Goal: Task Accomplishment & Management: Complete application form

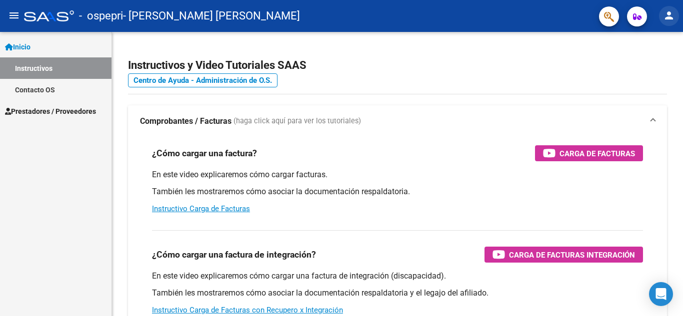
click at [666, 15] on mat-icon "person" at bounding box center [669, 15] width 12 height 12
click at [647, 42] on button "person Mi Perfil" at bounding box center [648, 42] width 61 height 24
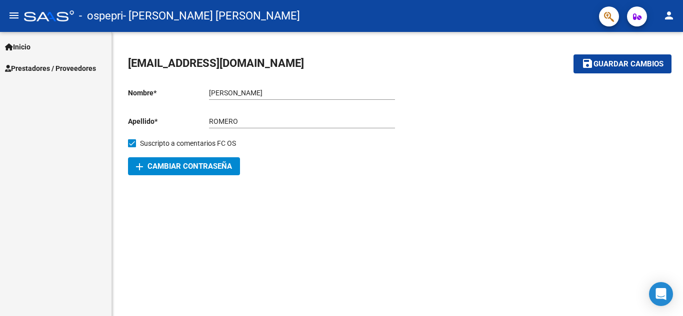
click at [30, 49] on span "Inicio" at bounding box center [17, 46] width 25 height 11
click at [42, 70] on span "Prestadores / Proveedores" at bounding box center [50, 68] width 91 height 11
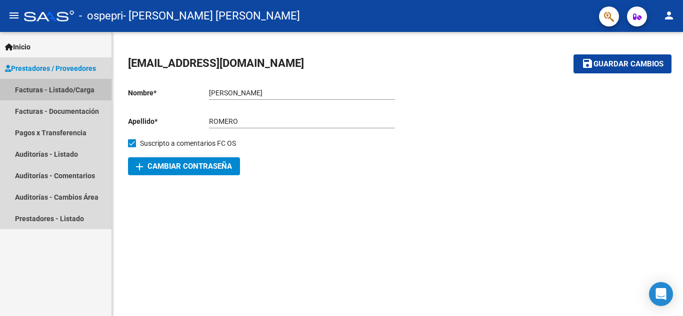
click at [55, 96] on link "Facturas - Listado/Carga" at bounding box center [55, 89] width 111 height 21
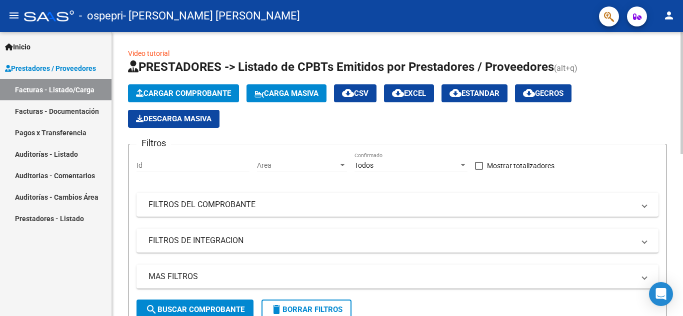
click at [193, 92] on span "Cargar Comprobante" at bounding box center [183, 93] width 95 height 9
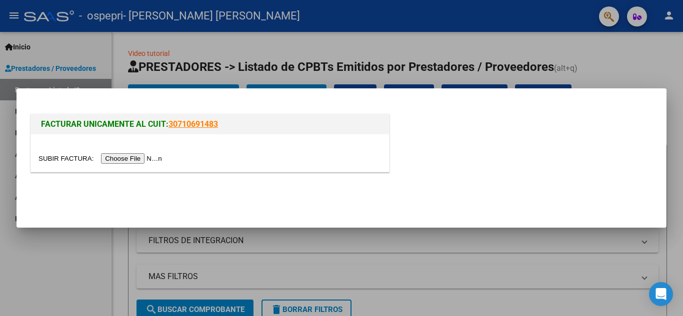
click at [149, 159] on input "file" at bounding box center [101, 158] width 126 height 10
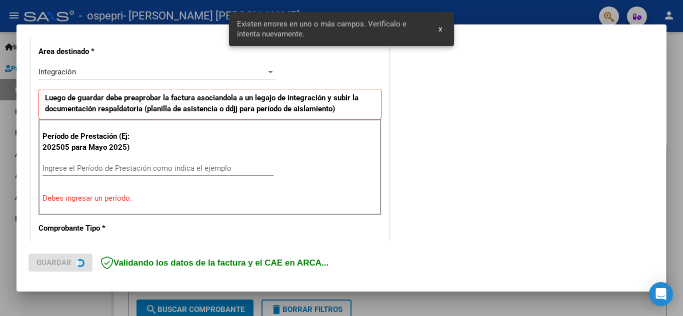
scroll to position [245, 0]
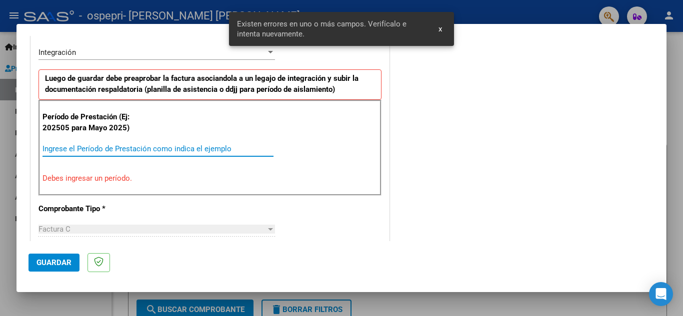
click at [86, 146] on input "Ingrese el Período de Prestación como indica el ejemplo" at bounding box center [157, 148] width 231 height 9
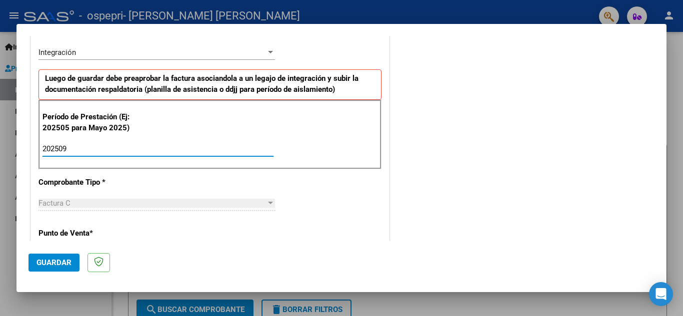
type input "202509"
click at [96, 204] on div "Factura C" at bounding box center [151, 203] width 227 height 9
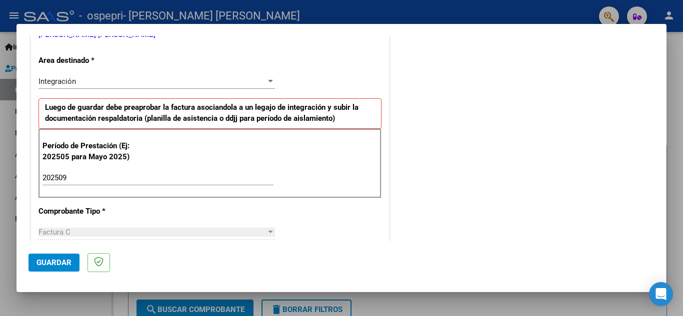
scroll to position [674, 0]
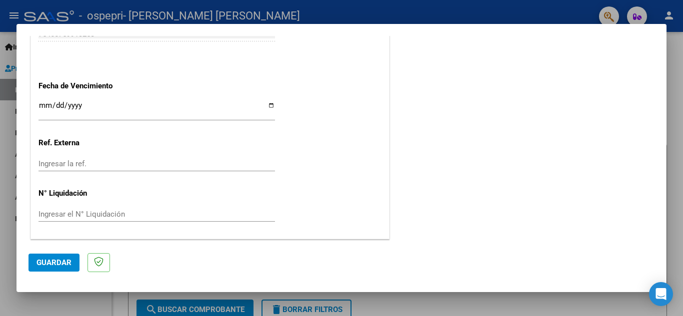
click at [56, 264] on span "Guardar" at bounding box center [53, 262] width 35 height 9
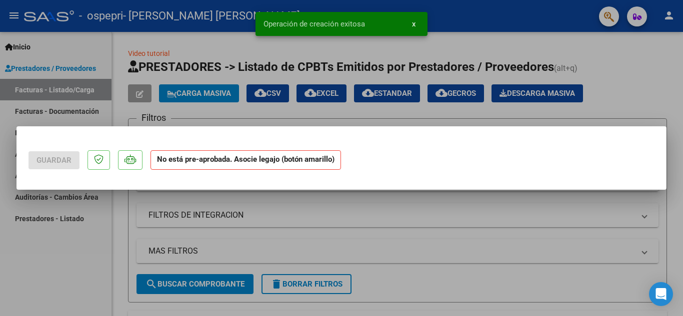
scroll to position [0, 0]
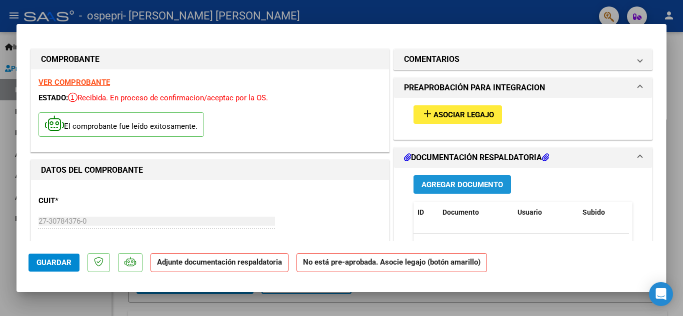
click at [455, 187] on span "Agregar Documento" at bounding box center [461, 184] width 81 height 9
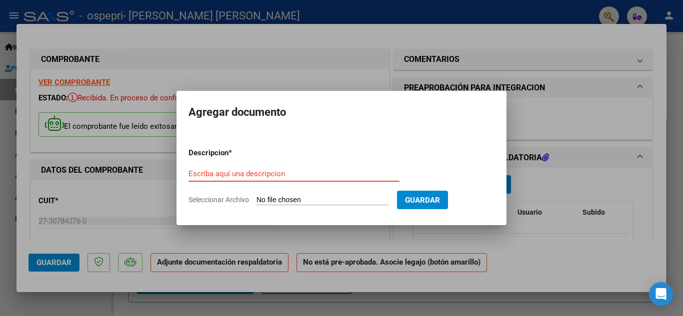
click at [289, 175] on input "Escriba aquí una descripcion" at bounding box center [293, 173] width 211 height 9
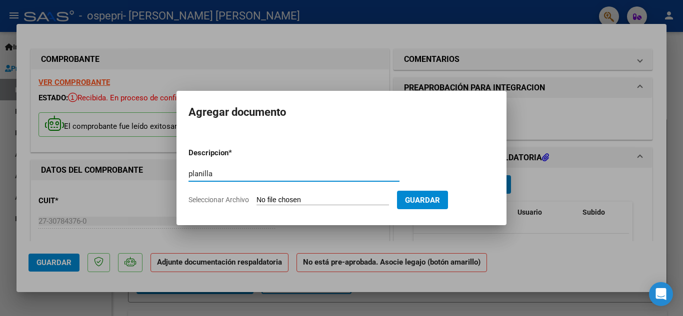
type input "planilla"
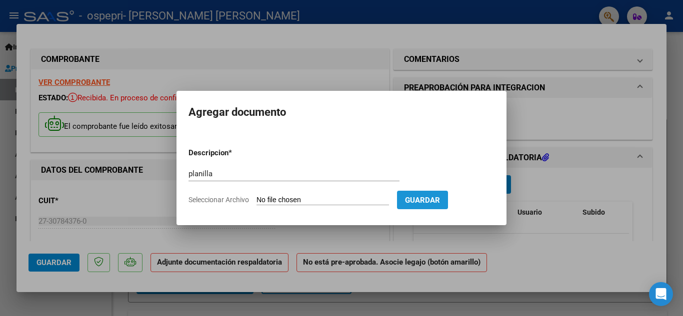
click at [440, 203] on span "Guardar" at bounding box center [422, 200] width 35 height 9
click at [321, 202] on input "Seleccionar Archivo" at bounding box center [322, 200] width 132 height 9
type input "C:\fakepath\Isiro [DATE].pdf"
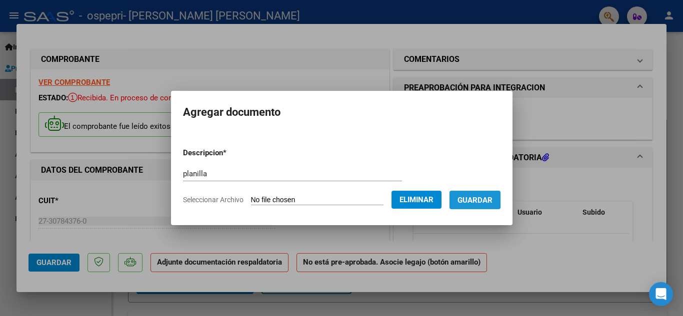
click at [470, 198] on span "Guardar" at bounding box center [474, 200] width 35 height 9
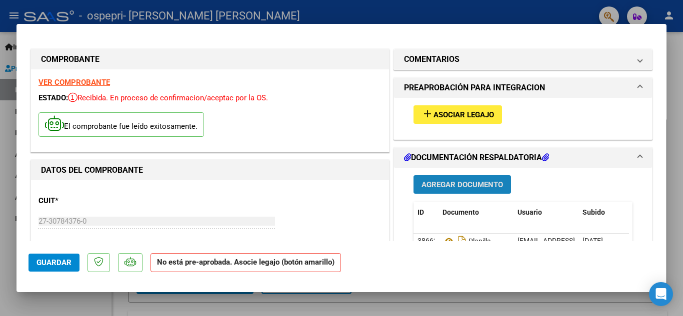
click at [448, 183] on span "Agregar Documento" at bounding box center [461, 184] width 81 height 9
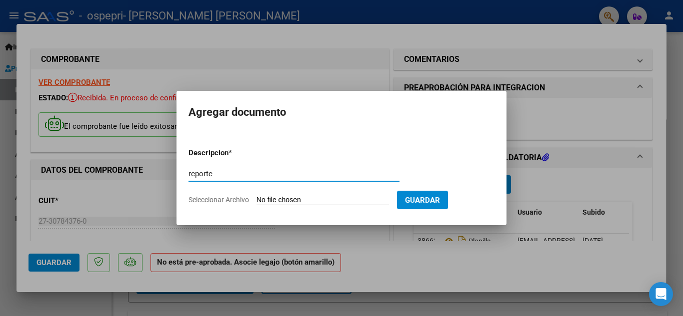
type input "reporte"
click at [314, 199] on input "Seleccionar Archivo" at bounding box center [322, 200] width 132 height 9
type input "C:\fakepath\ISIRO_SEPTIEMBRE2025.pdf"
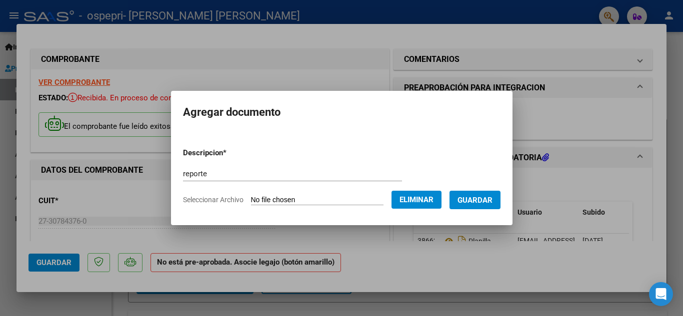
click at [490, 196] on span "Guardar" at bounding box center [474, 200] width 35 height 9
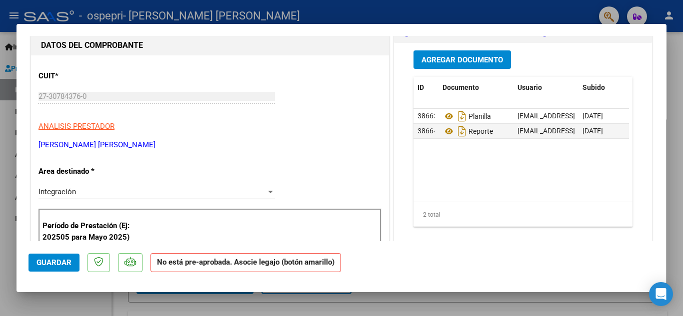
scroll to position [111, 0]
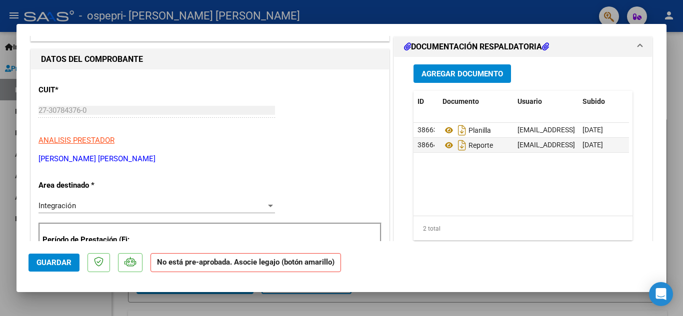
click at [37, 262] on span "Guardar" at bounding box center [53, 262] width 35 height 9
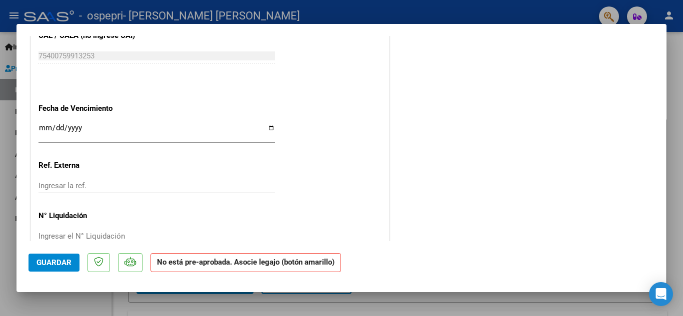
scroll to position [663, 0]
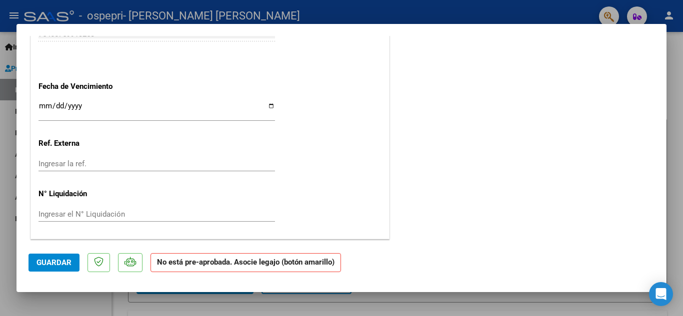
click at [302, 266] on strong "No está pre-aprobada. Asocie legajo (botón amarillo)" at bounding box center [245, 262] width 190 height 19
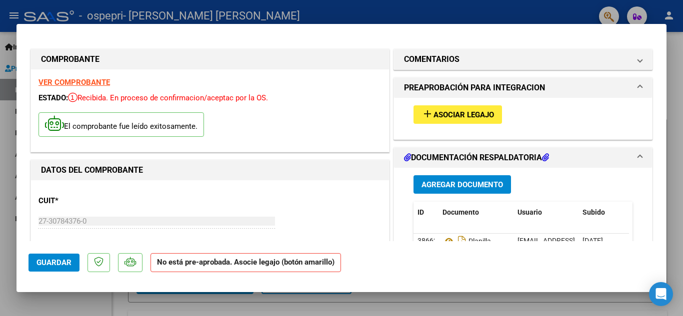
click at [477, 115] on span "Asociar Legajo" at bounding box center [463, 114] width 60 height 9
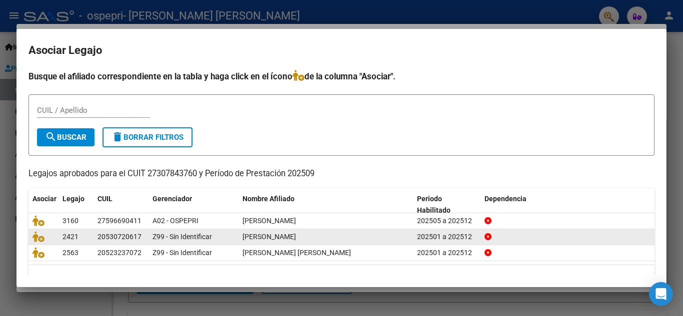
click at [278, 240] on span "[PERSON_NAME]" at bounding box center [268, 237] width 53 height 8
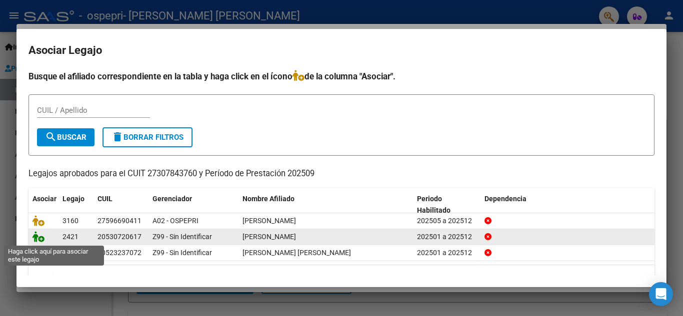
click at [41, 237] on icon at bounding box center [38, 236] width 12 height 11
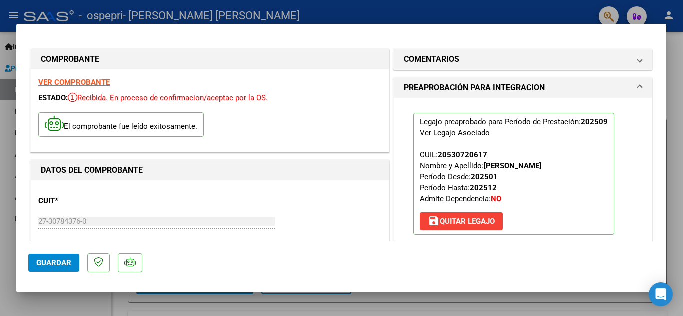
click at [47, 261] on span "Guardar" at bounding box center [53, 262] width 35 height 9
click at [53, 268] on button "Guardar" at bounding box center [53, 263] width 51 height 18
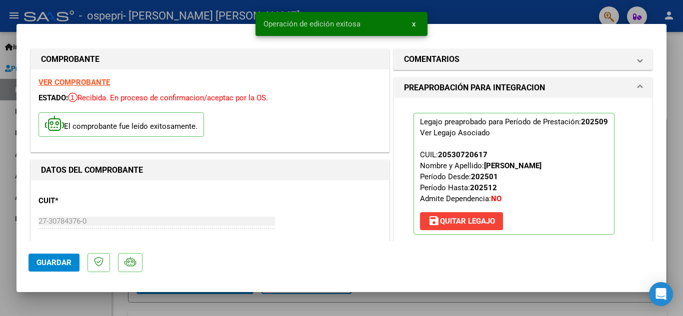
click at [193, 16] on div at bounding box center [341, 158] width 683 height 316
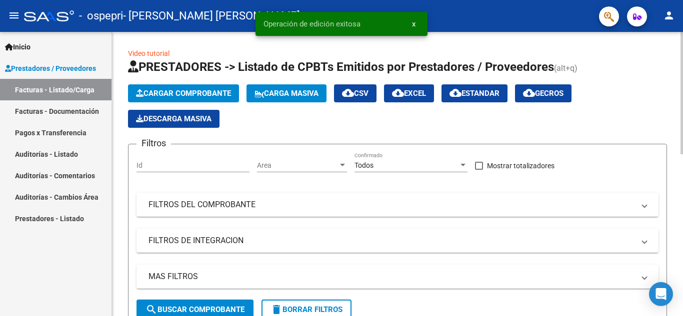
click at [149, 94] on span "Cargar Comprobante" at bounding box center [183, 93] width 95 height 9
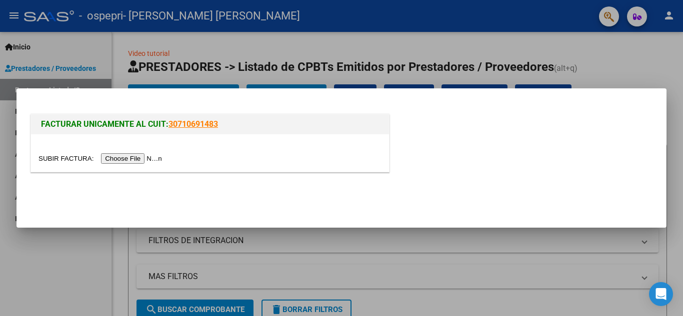
click at [135, 155] on input "file" at bounding box center [101, 158] width 126 height 10
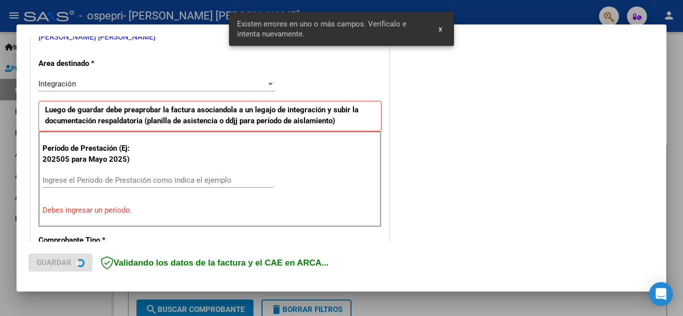
scroll to position [226, 0]
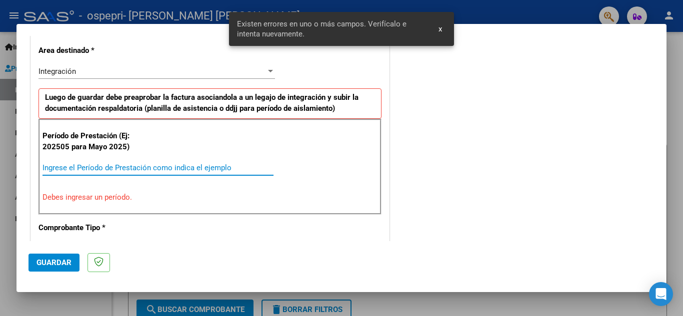
click at [114, 164] on input "Ingrese el Período de Prestación como indica el ejemplo" at bounding box center [157, 167] width 231 height 9
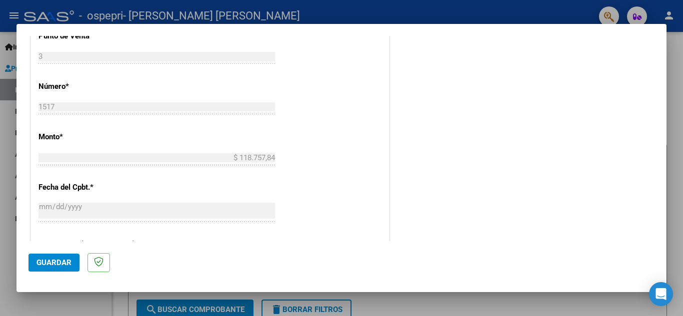
scroll to position [674, 0]
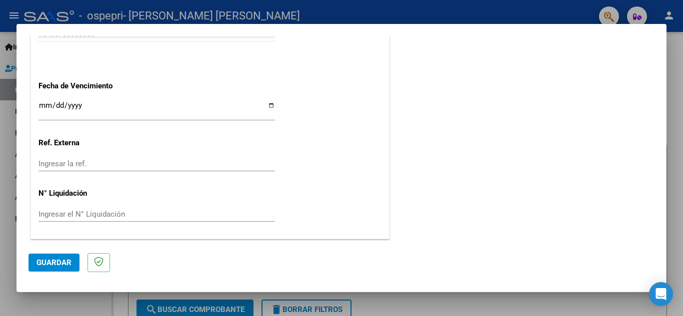
type input "202509"
click at [55, 267] on span "Guardar" at bounding box center [53, 262] width 35 height 9
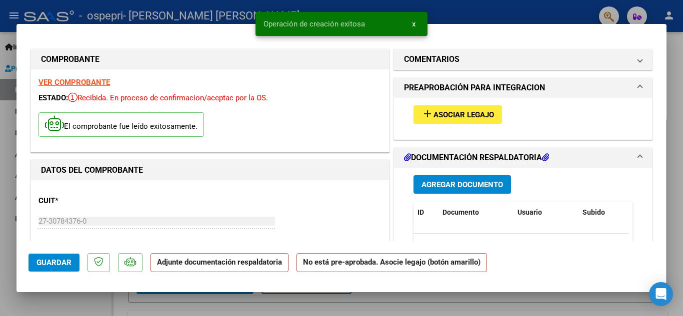
click at [468, 112] on span "Asociar Legajo" at bounding box center [463, 114] width 60 height 9
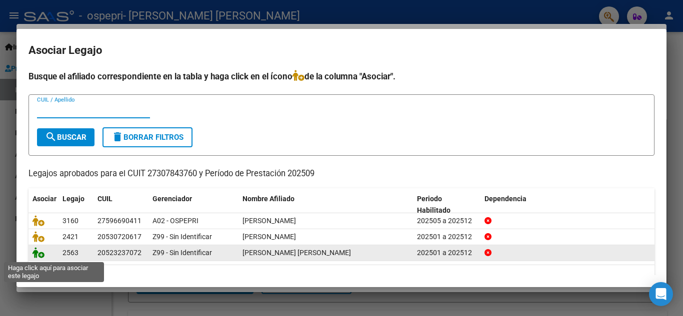
click at [39, 256] on icon at bounding box center [38, 252] width 12 height 11
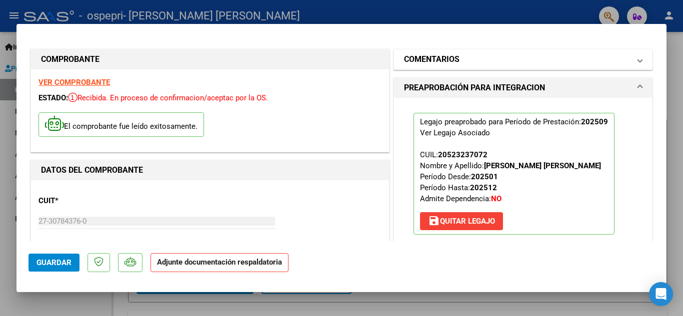
click at [479, 52] on mat-expansion-panel-header "COMENTARIOS" at bounding box center [523, 59] width 258 height 20
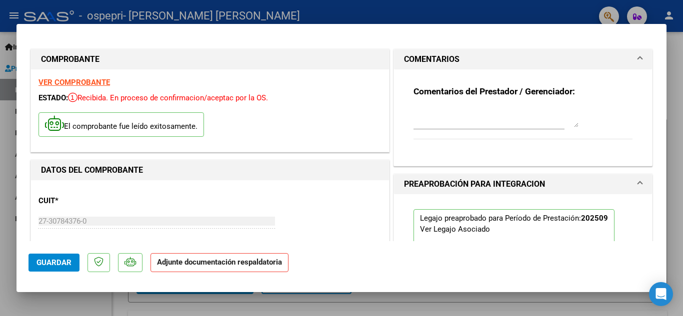
scroll to position [216, 0]
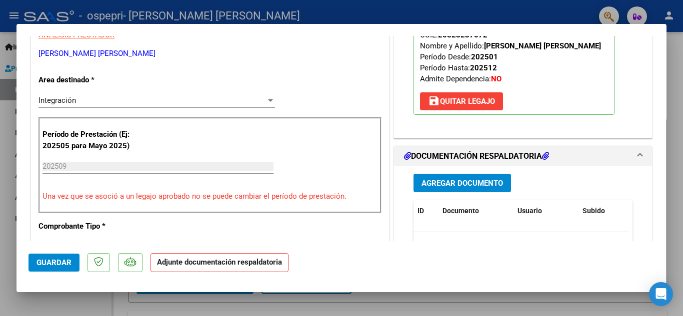
click at [458, 183] on span "Agregar Documento" at bounding box center [461, 183] width 81 height 9
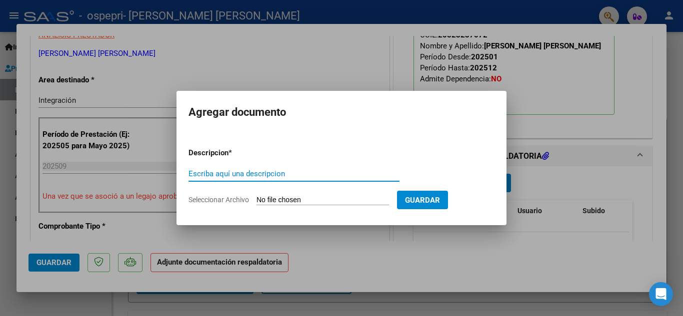
click at [270, 176] on input "Escriba aquí una descripcion" at bounding box center [293, 173] width 211 height 9
type input "planilla de asistencia"
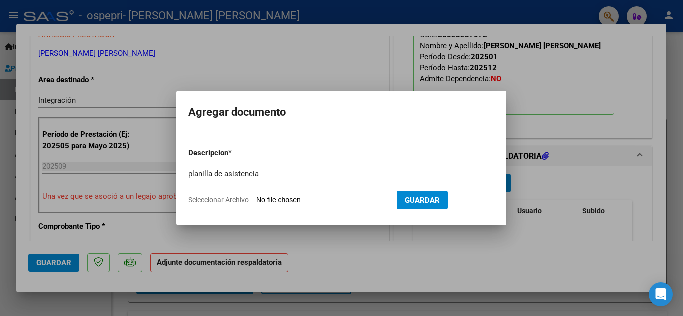
click at [280, 199] on input "Seleccionar Archivo" at bounding box center [322, 200] width 132 height 9
type input "C:\fakepath\Nahemia [DATE].pdf"
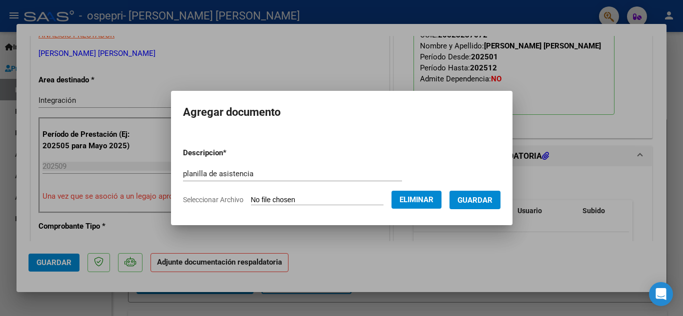
click at [488, 197] on span "Guardar" at bounding box center [474, 200] width 35 height 9
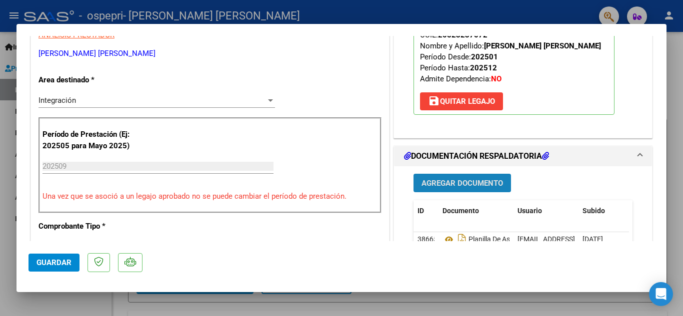
click at [453, 184] on span "Agregar Documento" at bounding box center [461, 183] width 81 height 9
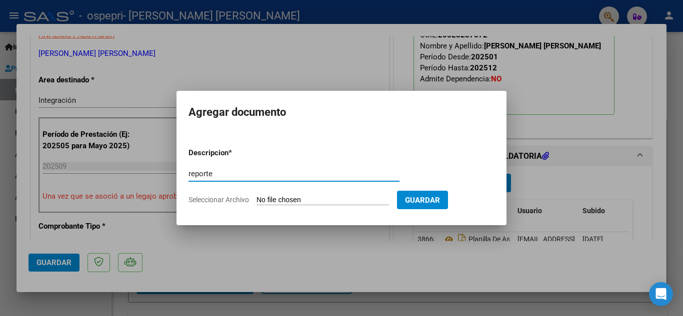
type input "reporte"
click at [317, 200] on input "Seleccionar Archivo" at bounding box center [322, 200] width 132 height 9
type input "C:\fakepath\ISIRO_SEPTIEMBRE2025.pdf"
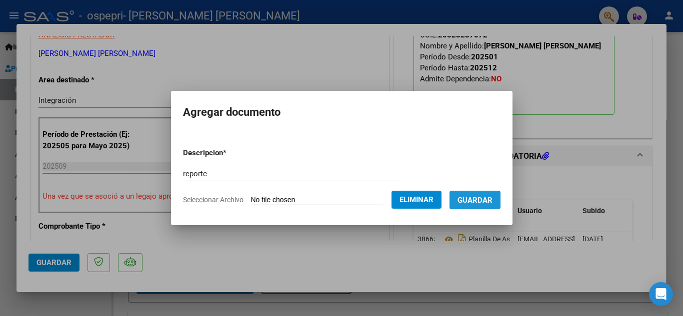
click at [491, 197] on span "Guardar" at bounding box center [474, 200] width 35 height 9
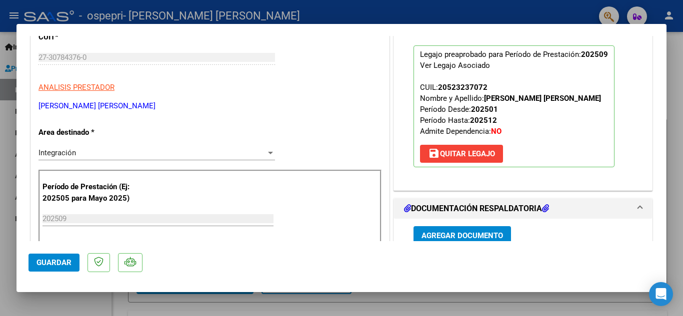
scroll to position [381, 0]
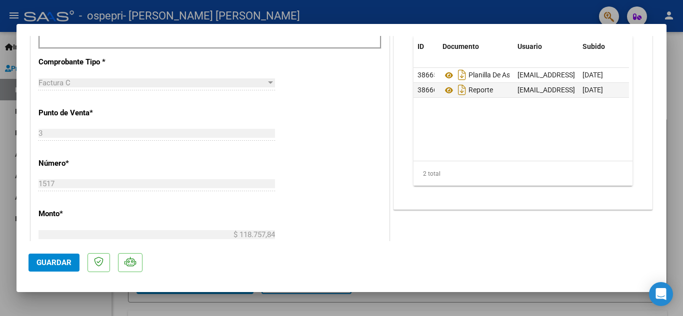
click at [59, 266] on span "Guardar" at bounding box center [53, 262] width 35 height 9
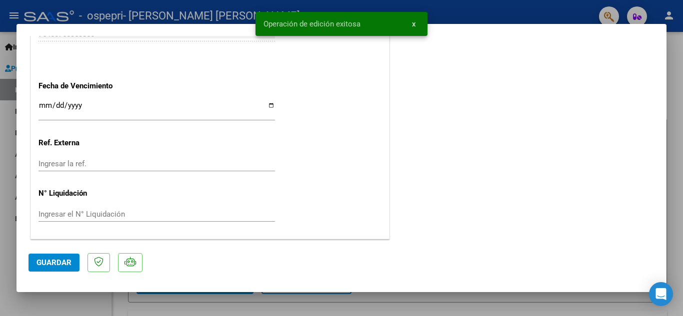
scroll to position [0, 0]
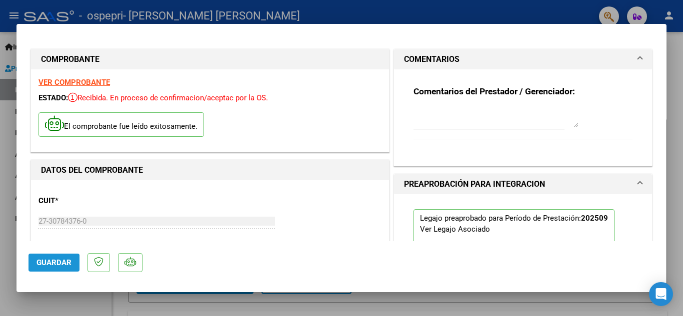
click at [48, 267] on span "Guardar" at bounding box center [53, 262] width 35 height 9
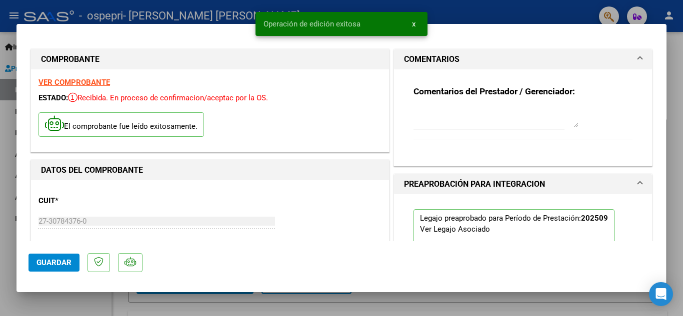
click at [8, 263] on div at bounding box center [341, 158] width 683 height 316
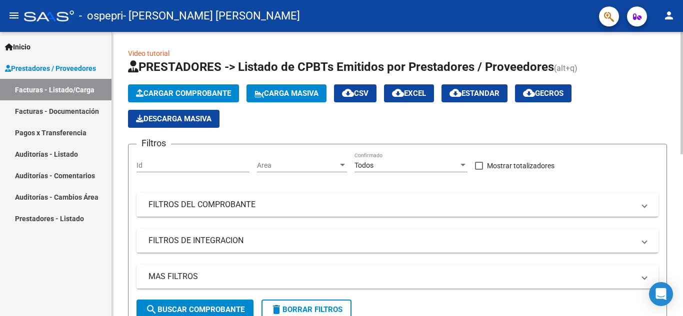
click at [155, 92] on span "Cargar Comprobante" at bounding box center [183, 93] width 95 height 9
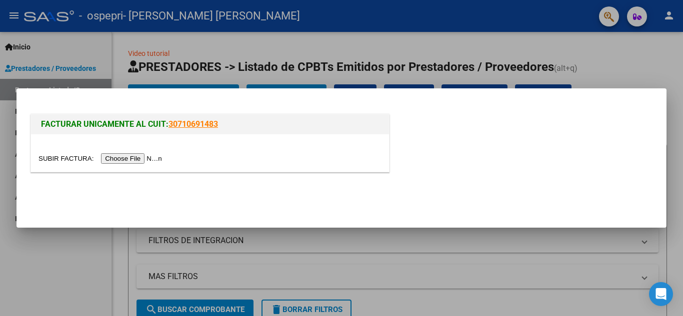
click at [120, 160] on input "file" at bounding box center [101, 158] width 126 height 10
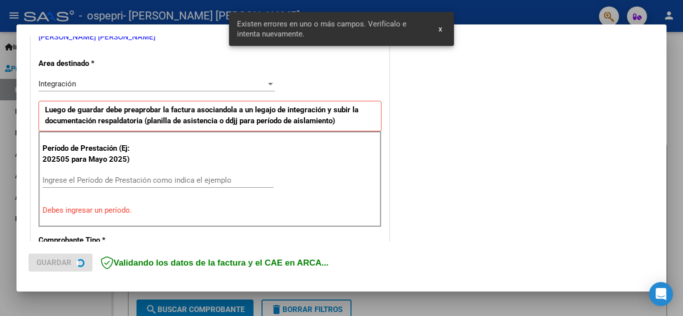
scroll to position [226, 0]
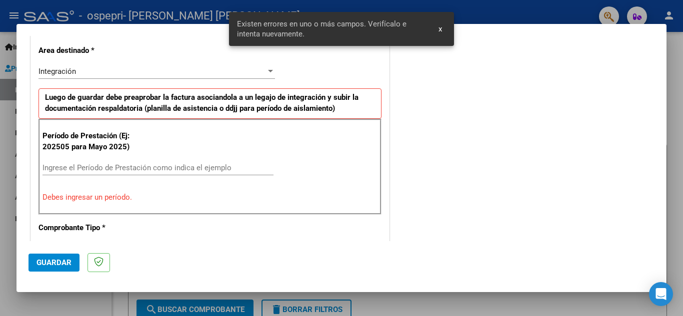
drag, startPoint x: 159, startPoint y: 167, endPoint x: 387, endPoint y: 125, distance: 232.2
click at [159, 167] on input "Ingrese el Período de Prestación como indica el ejemplo" at bounding box center [157, 167] width 231 height 9
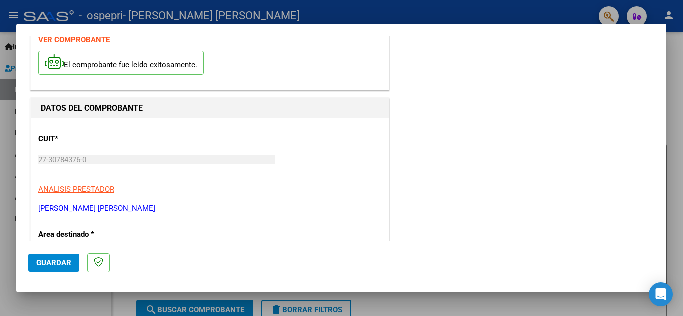
scroll to position [0, 0]
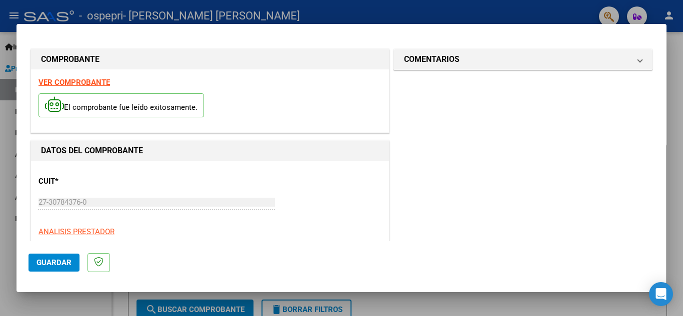
type input "202509"
click at [64, 257] on button "Guardar" at bounding box center [53, 263] width 51 height 18
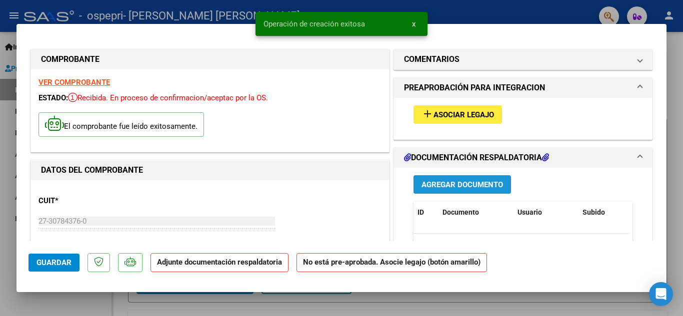
click at [478, 190] on button "Agregar Documento" at bounding box center [461, 184] width 97 height 18
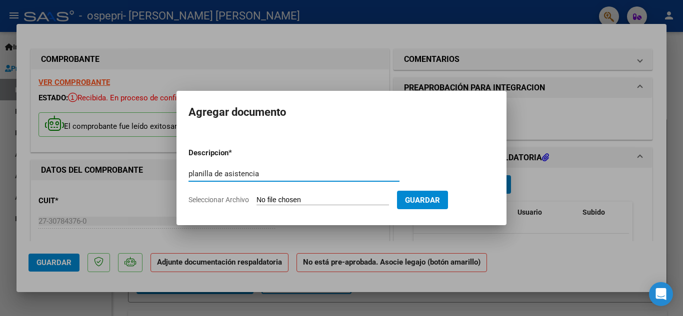
type input "planilla de asistencia"
click at [321, 200] on input "Seleccionar Archivo" at bounding box center [322, 200] width 132 height 9
type input "C:\fakepath\[PERSON_NAME] [DATE].pdf"
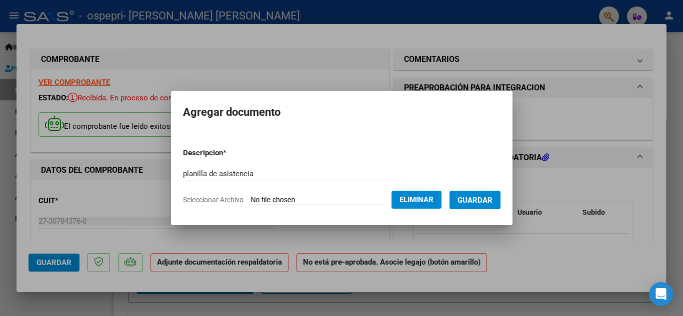
click at [482, 200] on span "Guardar" at bounding box center [474, 200] width 35 height 9
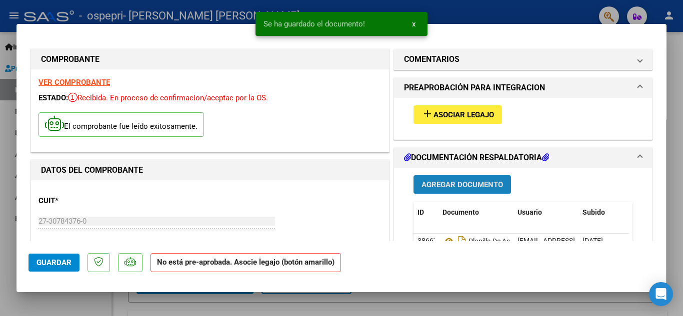
click at [460, 180] on span "Agregar Documento" at bounding box center [461, 184] width 81 height 9
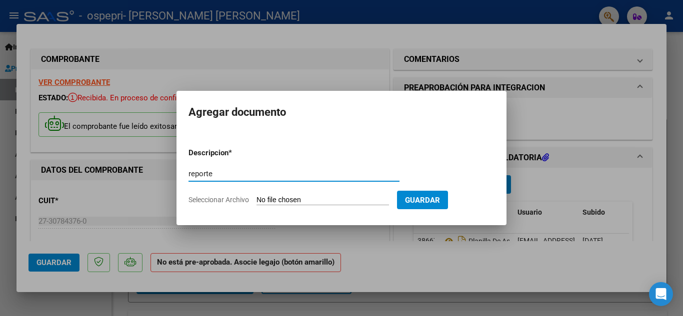
type input "reporte"
click at [335, 199] on input "Seleccionar Archivo" at bounding box center [322, 200] width 132 height 9
type input "C:\fakepath\VILLAGRA_SEPTIEMBRE2025.pdf"
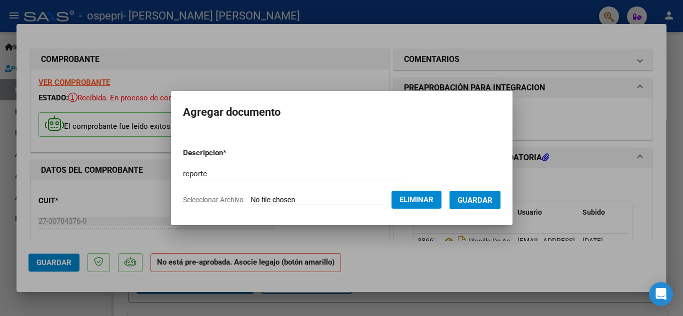
click at [487, 199] on span "Guardar" at bounding box center [474, 200] width 35 height 9
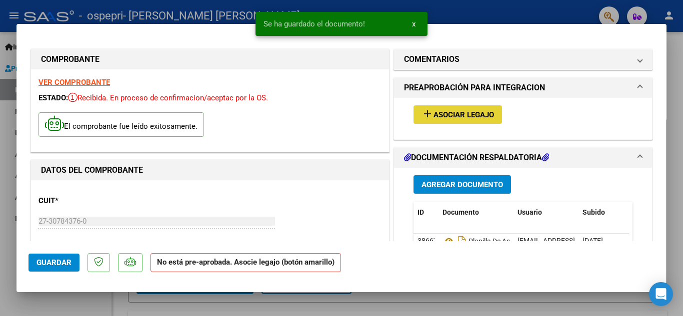
click at [466, 114] on span "Asociar Legajo" at bounding box center [463, 114] width 60 height 9
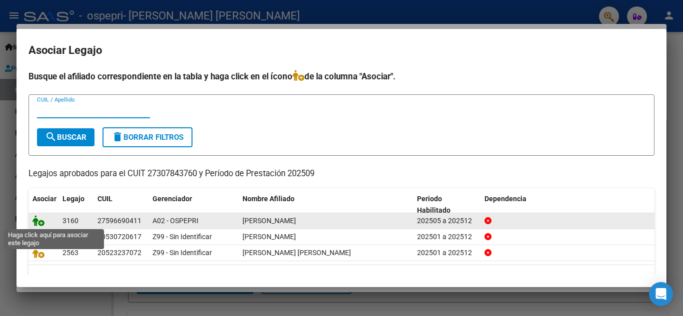
click at [39, 220] on icon at bounding box center [38, 220] width 12 height 11
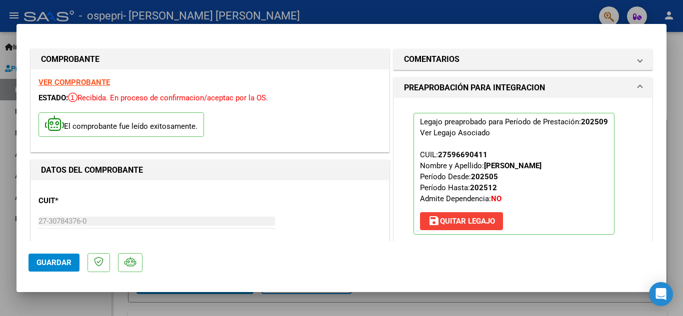
click at [66, 258] on button "Guardar" at bounding box center [53, 263] width 51 height 18
click at [282, 13] on div at bounding box center [341, 158] width 683 height 316
type input "$ 0,00"
